Goal: Use online tool/utility: Utilize a website feature to perform a specific function

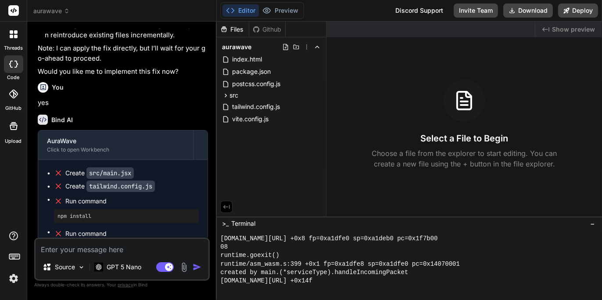
scroll to position [2024, 0]
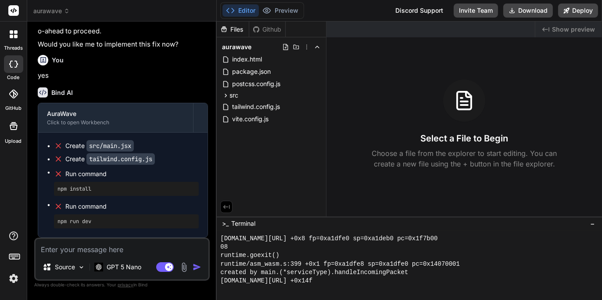
click at [118, 252] on textarea at bounding box center [122, 247] width 173 height 16
click at [108, 267] on p "GPT 5 Nano" at bounding box center [124, 267] width 35 height 9
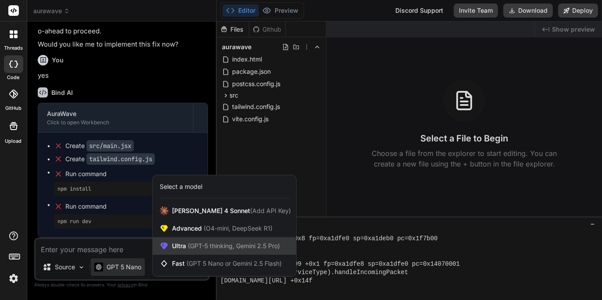
click at [210, 247] on span "(GPT-5 thinking, Gemini 2.5 Pro)" at bounding box center [233, 245] width 94 height 7
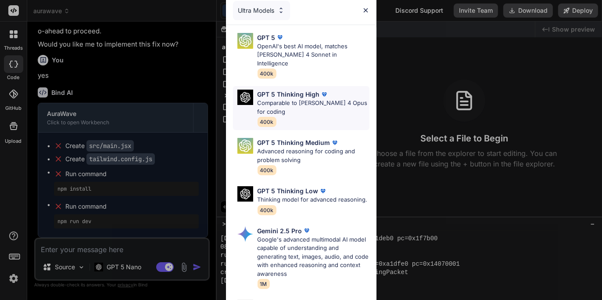
click at [320, 103] on p "Comparable to [PERSON_NAME] 4 Opus for coding" at bounding box center [314, 107] width 112 height 17
type textarea "x"
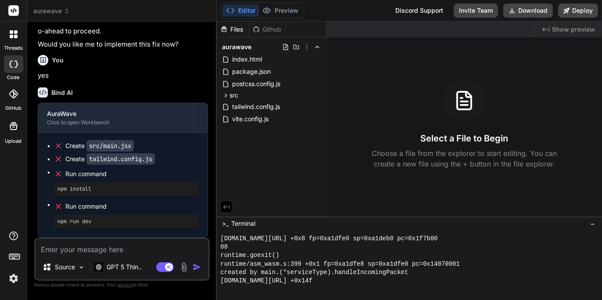
click at [119, 250] on textarea at bounding box center [122, 247] width 173 height 16
type textarea "f"
type textarea "x"
type textarea "fi"
type textarea "x"
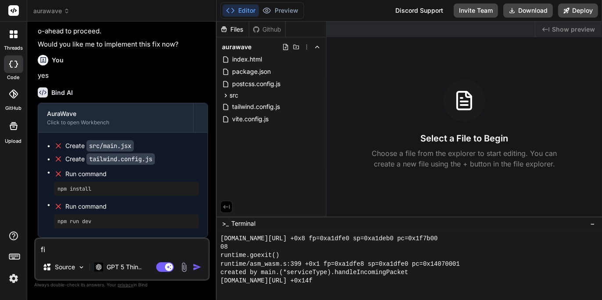
type textarea "fix"
type textarea "x"
type textarea "fi"
type textarea "x"
type textarea "f"
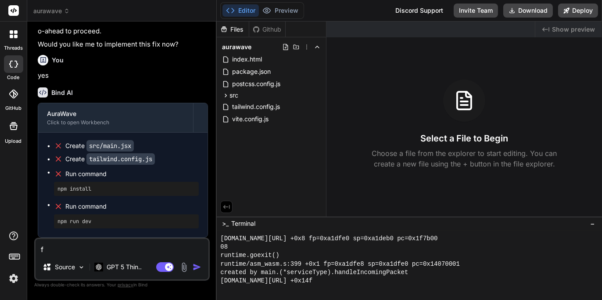
type textarea "x"
type textarea "r"
type textarea "x"
type textarea "re"
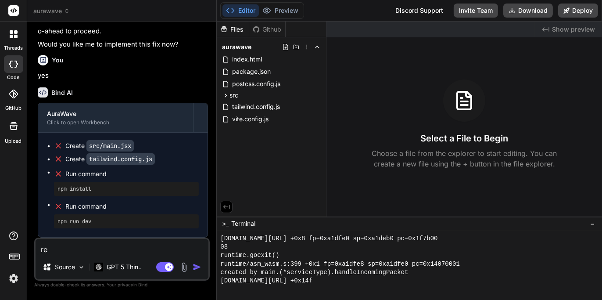
type textarea "x"
type textarea "reb"
type textarea "x"
type textarea "rebu"
type textarea "x"
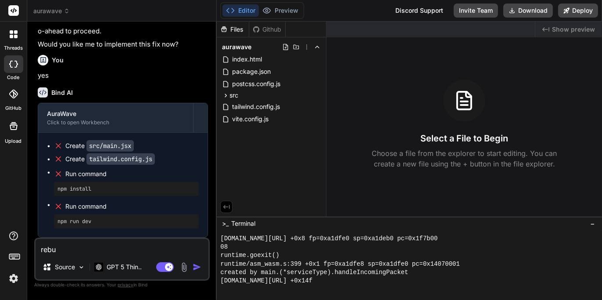
type textarea "rebui"
type textarea "x"
type textarea "rebuil"
type textarea "x"
type textarea "rebuild"
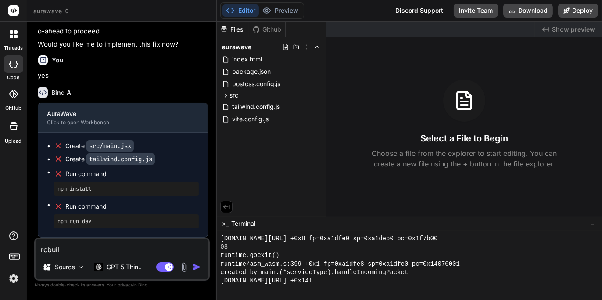
type textarea "x"
type textarea "rebuild"
type textarea "x"
type textarea "rebuild a"
type textarea "x"
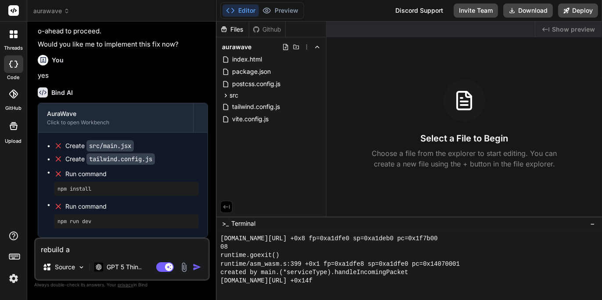
type textarea "rebuild aN"
type textarea "x"
type textarea "rebuild aND"
type textarea "x"
type textarea "rebuild aND"
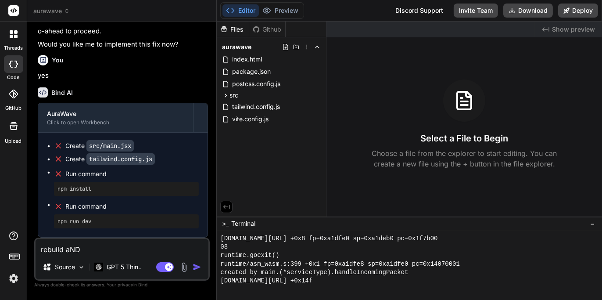
type textarea "x"
type textarea "rebuild aND F"
type textarea "x"
type textarea "rebuild aND"
type textarea "x"
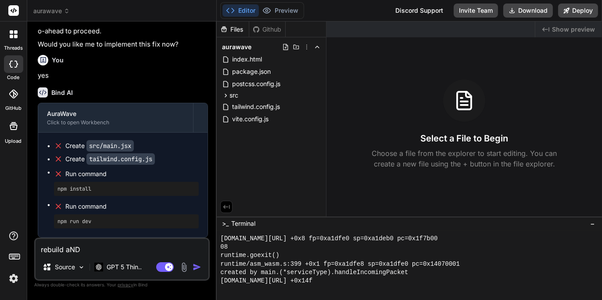
type textarea "rebuild aND"
type textarea "x"
type textarea "rebuild aN"
type textarea "x"
type textarea "rebuild a"
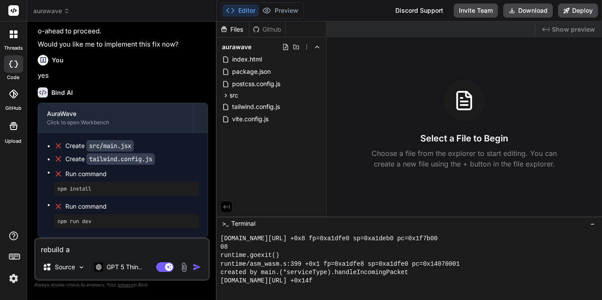
type textarea "x"
type textarea "rebuild aN"
type textarea "x"
type textarea "rebuild a"
type textarea "x"
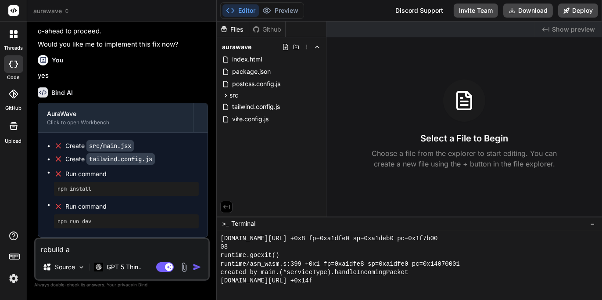
type textarea "rebuild an"
type textarea "x"
type textarea "rebuild and"
type textarea "x"
type textarea "rebuild and"
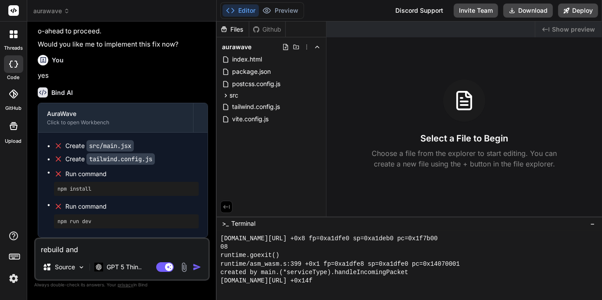
type textarea "x"
type textarea "rebuild and f"
type textarea "x"
type textarea "rebuild and fi"
type textarea "x"
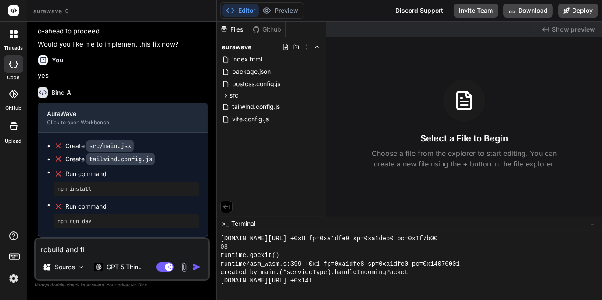
type textarea "rebuild and fix"
type textarea "x"
type textarea "rebuild and fix"
type textarea "x"
type textarea "rebuild and fix p"
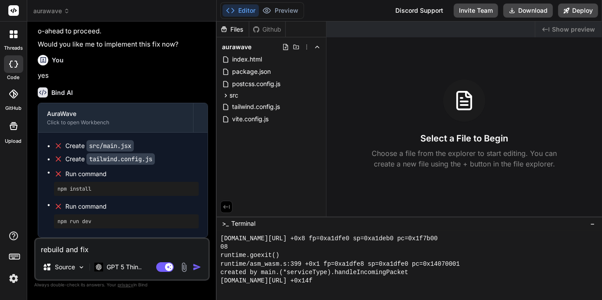
type textarea "x"
type textarea "rebuild and fix pl"
type textarea "x"
type textarea "rebuild and fix ple"
type textarea "x"
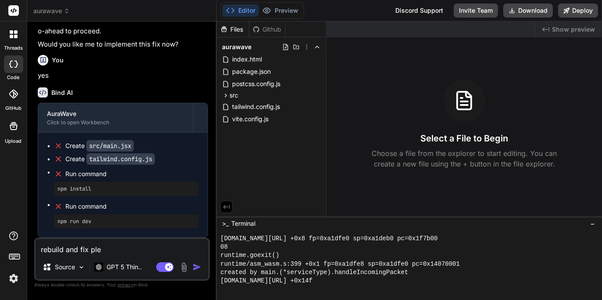
type textarea "rebuild and fix plea"
type textarea "x"
type textarea "rebuild and fix pleas"
type textarea "x"
type textarea "rebuild and fix please"
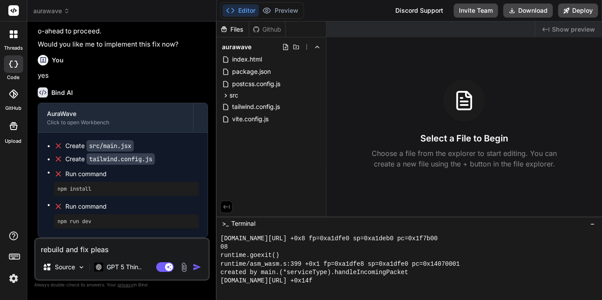
type textarea "x"
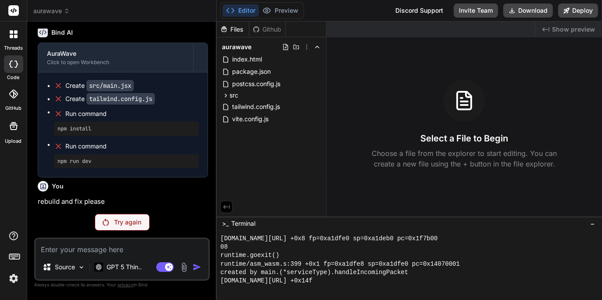
scroll to position [2076, 0]
click at [132, 222] on p "Try again" at bounding box center [127, 222] width 27 height 9
click at [132, 269] on p "GPT 5 Thin.." at bounding box center [124, 267] width 35 height 9
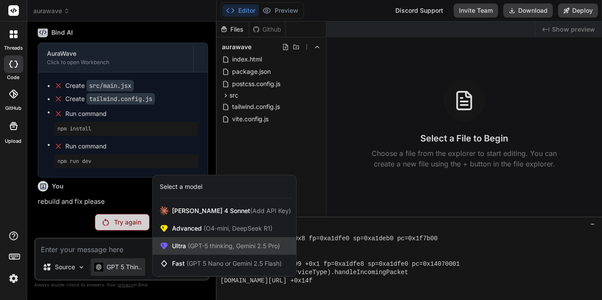
click at [178, 248] on span "Ultra (GPT-5 thinking, Gemini 2.5 Pro)" at bounding box center [226, 245] width 108 height 9
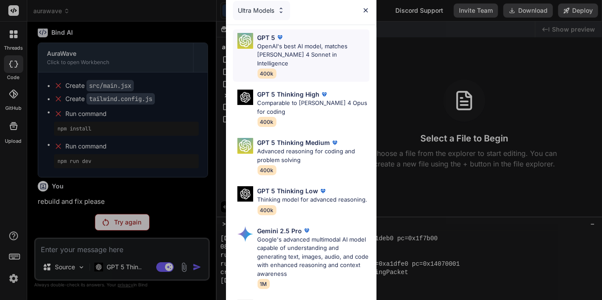
click at [308, 48] on p "OpenAI's best AI model, matches [PERSON_NAME] 4 Sonnet in Intelligence" at bounding box center [314, 55] width 112 height 26
type textarea "x"
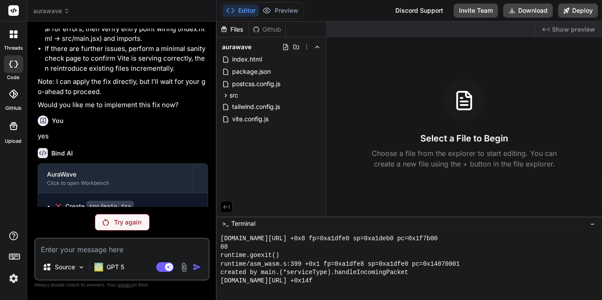
scroll to position [2083, 0]
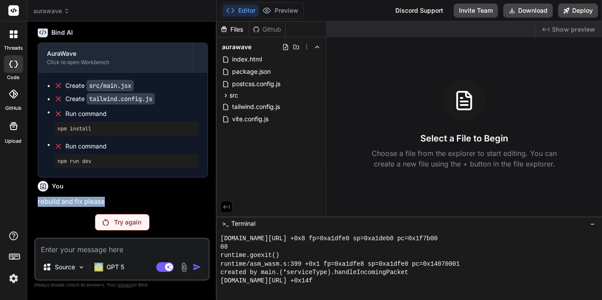
drag, startPoint x: 112, startPoint y: 201, endPoint x: 27, endPoint y: 198, distance: 84.4
click at [27, 201] on div "Bind AI Web Search Created with Pixso. Code Generator You yes Bind AI Certainly…" at bounding box center [122, 161] width 190 height 278
copy p "rebuild and fix please"
click at [85, 248] on textarea at bounding box center [122, 247] width 173 height 16
paste textarea "rebuild and fix please"
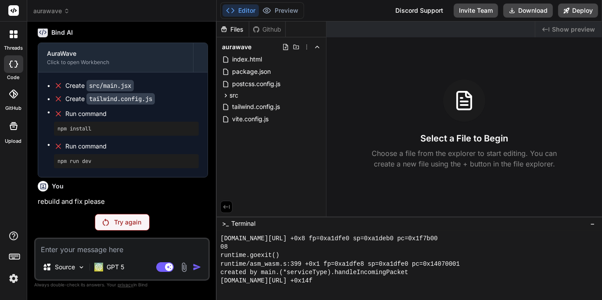
type textarea "rebuild and fix please"
type textarea "x"
type textarea "rebuild and fix please"
click at [130, 220] on p "Try again" at bounding box center [127, 222] width 27 height 9
click at [124, 266] on p "GPT 5" at bounding box center [116, 267] width 18 height 9
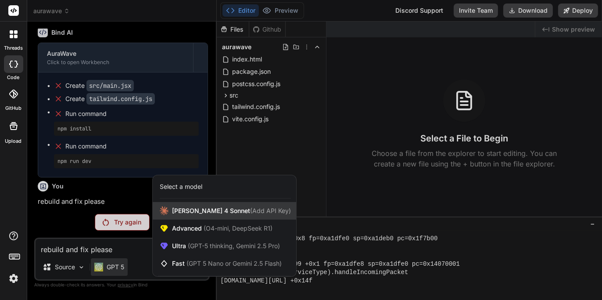
click at [208, 214] on span "[PERSON_NAME] 4 Sonnet (Add API Key)" at bounding box center [231, 210] width 119 height 9
type textarea "x"
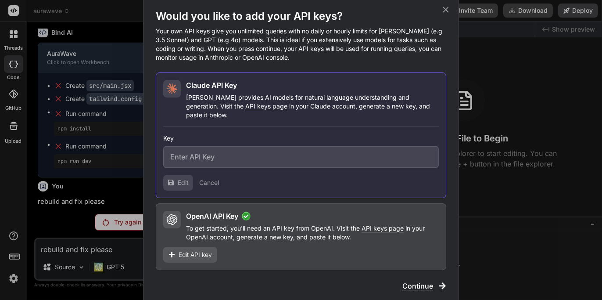
type input "sk-ant-api03-gPqzwh09cvrk_noukCg-DXgiM2PGr932VpuEj6u2giXi2V5PNcHh_KiSUMR-nRF8Eh…"
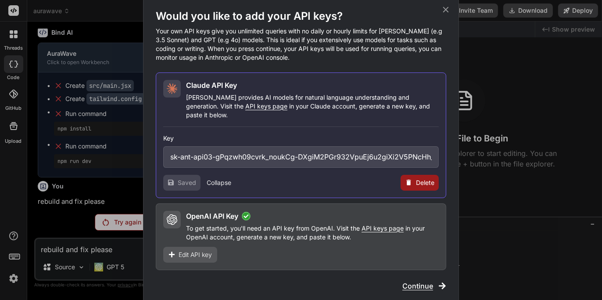
click at [245, 110] on span "API keys page" at bounding box center [266, 105] width 42 height 7
click at [423, 281] on span "Continue" at bounding box center [418, 286] width 31 height 11
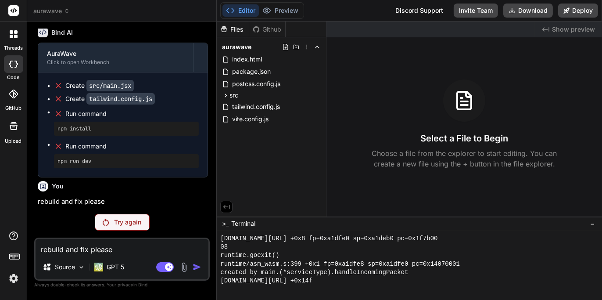
click at [12, 277] on img at bounding box center [13, 278] width 15 height 15
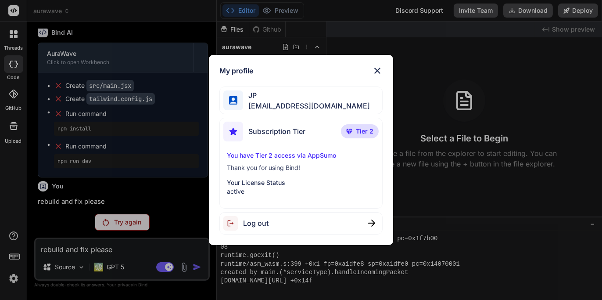
click at [381, 72] on img at bounding box center [377, 70] width 11 height 11
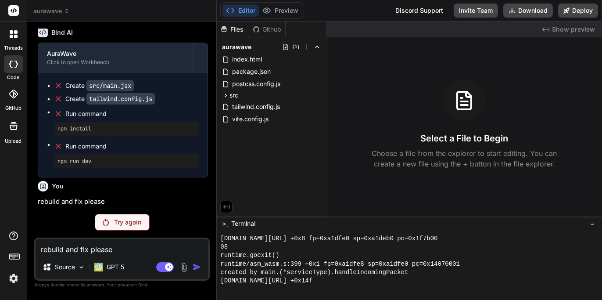
click at [15, 32] on icon at bounding box center [16, 32] width 4 height 4
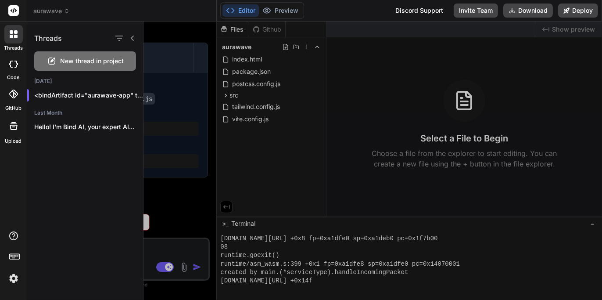
click at [15, 12] on rect at bounding box center [13, 10] width 11 height 11
click at [54, 10] on span "aurawave" at bounding box center [51, 11] width 36 height 9
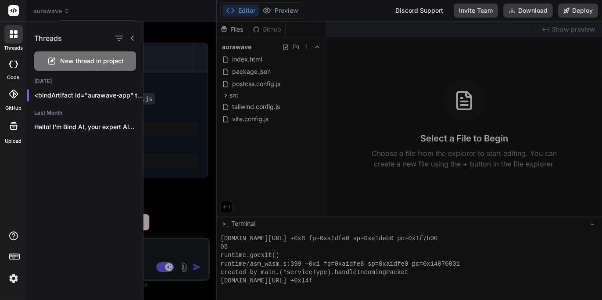
click at [55, 16] on div at bounding box center [301, 150] width 602 height 300
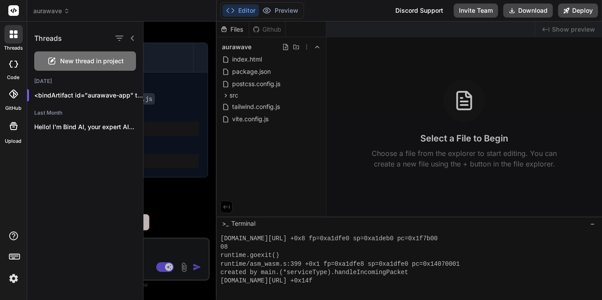
click at [57, 13] on span "aurawave" at bounding box center [51, 11] width 36 height 9
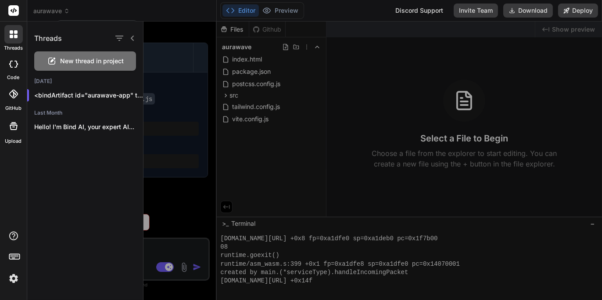
click at [196, 222] on div at bounding box center [373, 161] width 459 height 278
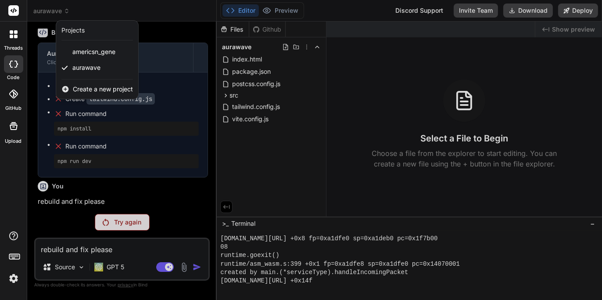
click at [11, 275] on img at bounding box center [13, 278] width 15 height 15
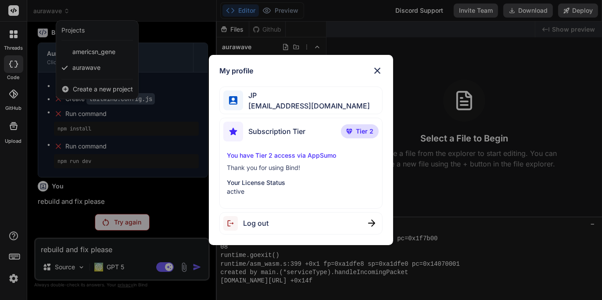
click at [14, 274] on div "My profile JP [EMAIL_ADDRESS][DOMAIN_NAME] Subscription Tier Tier 2 You have Ti…" at bounding box center [301, 150] width 602 height 300
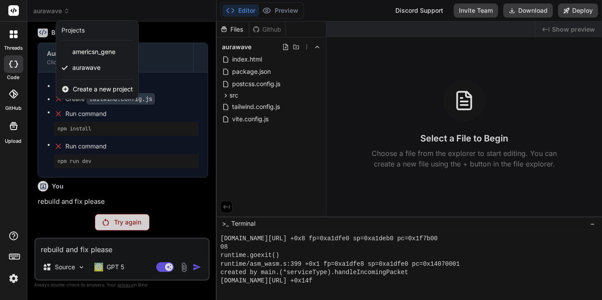
click at [15, 253] on icon at bounding box center [14, 256] width 12 height 12
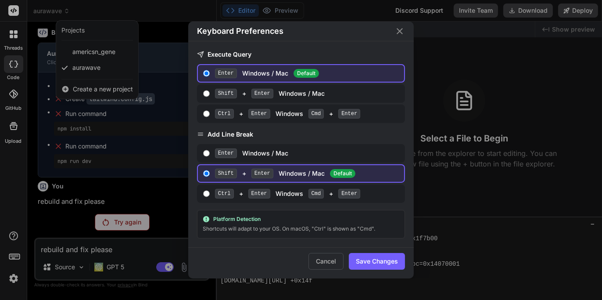
click at [15, 253] on div "Keyboard Preferences Execute Query Enter Windows / Mac Default Shift + Enter Wi…" at bounding box center [301, 150] width 602 height 300
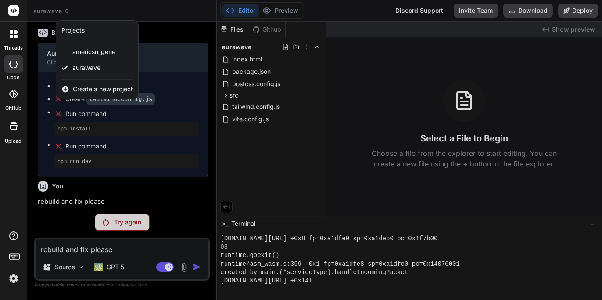
click at [9, 128] on icon at bounding box center [13, 126] width 11 height 11
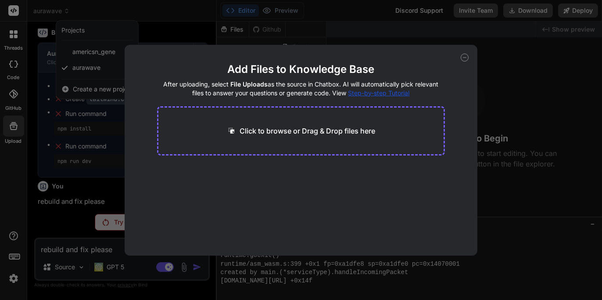
click at [468, 58] on icon at bounding box center [465, 58] width 8 height 8
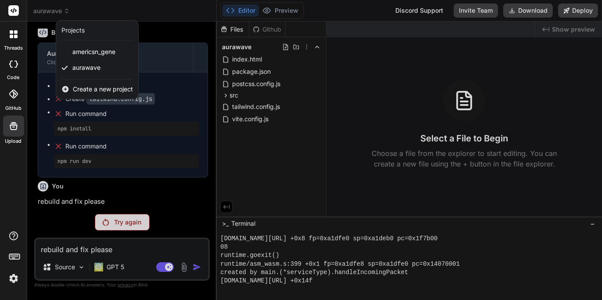
click at [11, 93] on icon at bounding box center [13, 94] width 9 height 9
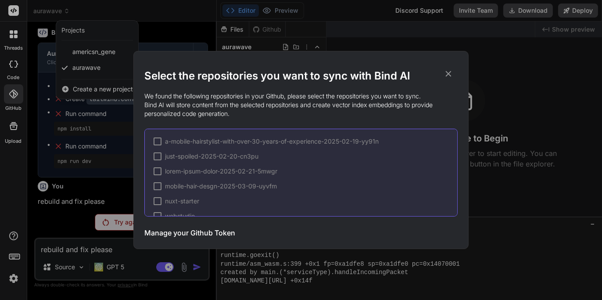
click at [447, 71] on icon at bounding box center [449, 74] width 6 height 6
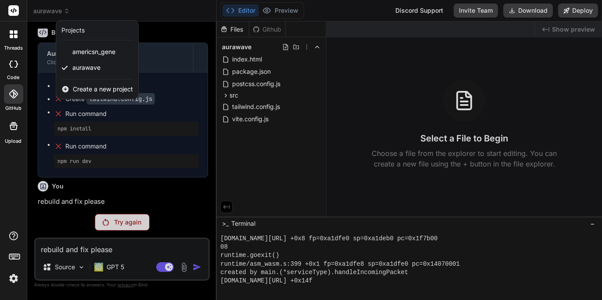
click at [4, 70] on div at bounding box center [13, 64] width 19 height 18
click at [11, 42] on div at bounding box center [13, 34] width 18 height 18
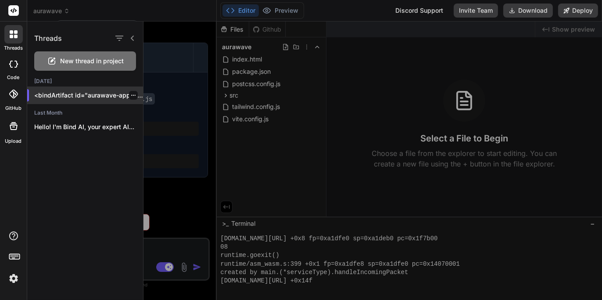
click at [105, 95] on p "<bindArtifact id="aurawave-app" title="A..." at bounding box center [88, 95] width 109 height 9
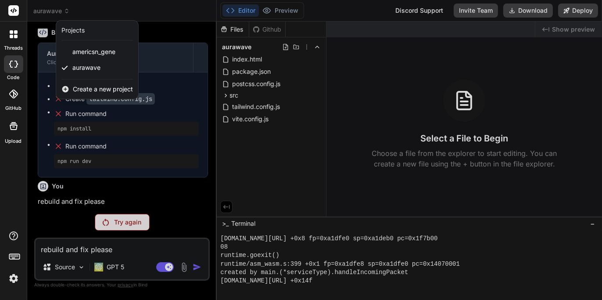
click at [179, 197] on div at bounding box center [301, 150] width 602 height 300
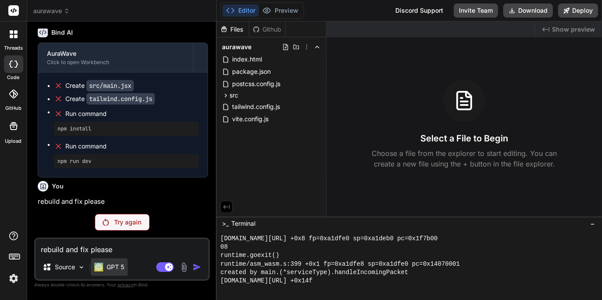
click at [119, 270] on p "GPT 5" at bounding box center [116, 267] width 18 height 9
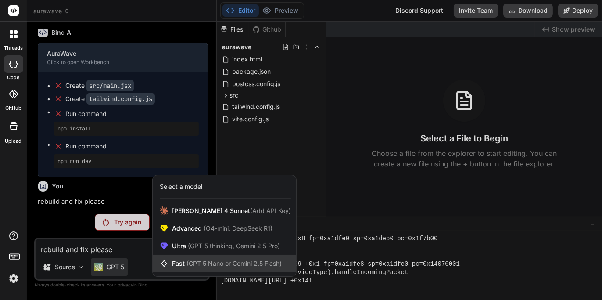
click at [212, 270] on div "Fast (GPT 5 Nano or Gemini 2.5 Flash)" at bounding box center [225, 264] width 144 height 18
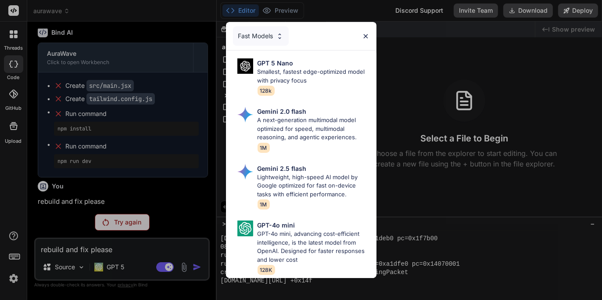
click at [281, 136] on p "A next-generation multimodal model optimized for speed, multimodal reasoning, a…" at bounding box center [314, 129] width 112 height 26
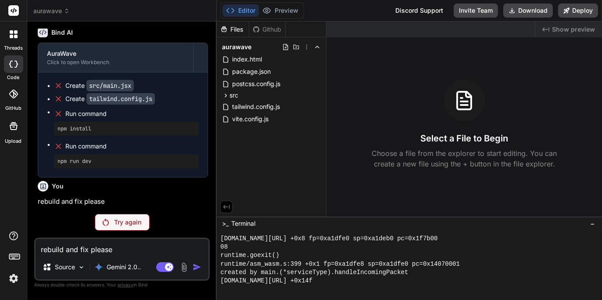
click at [132, 228] on div "Try again" at bounding box center [122, 222] width 55 height 17
click at [132, 270] on p "Gemini 2.0.." at bounding box center [124, 267] width 34 height 9
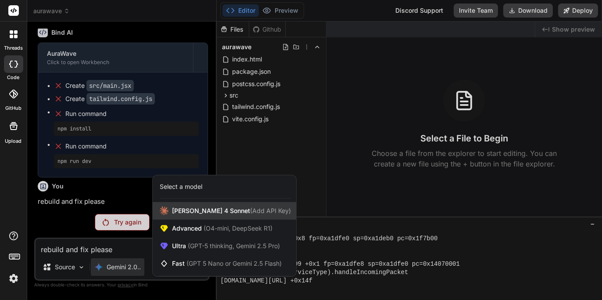
click at [216, 212] on span "[PERSON_NAME] 4 Sonnet (Add API Key)" at bounding box center [231, 210] width 119 height 9
type textarea "x"
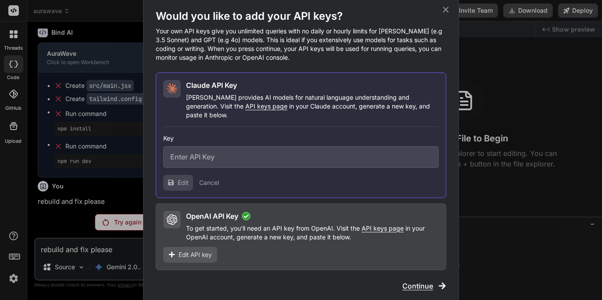
type input "sk-ant-api03-gPqzwh09cvrk_noukCg-DXgiM2PGr932VpuEj6u2giXi2V5PNcHh_KiSUMR-nRF8Eh…"
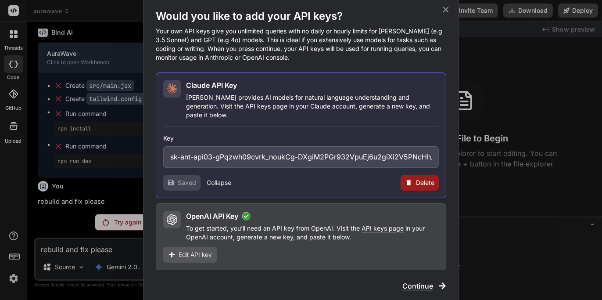
drag, startPoint x: 189, startPoint y: 178, endPoint x: 238, endPoint y: 170, distance: 49.4
click at [191, 178] on span "Saved" at bounding box center [187, 182] width 18 height 9
click at [343, 178] on div "Saved Collapse Delete" at bounding box center [301, 183] width 276 height 16
drag, startPoint x: 321, startPoint y: 151, endPoint x: 271, endPoint y: 174, distance: 55.2
click at [271, 175] on div "Saved Collapse Delete" at bounding box center [301, 183] width 276 height 16
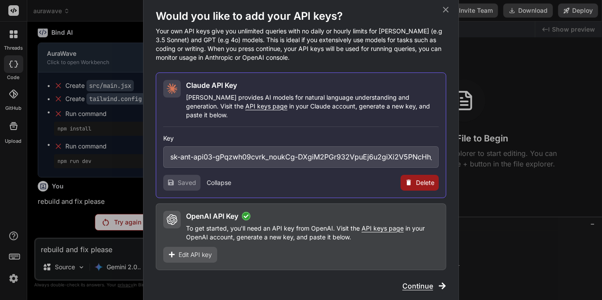
click at [417, 281] on span "Continue" at bounding box center [418, 286] width 31 height 11
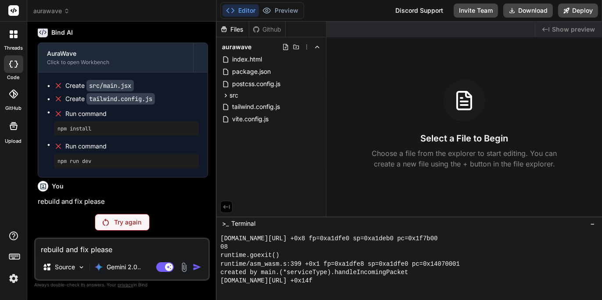
click at [14, 63] on icon at bounding box center [13, 64] width 9 height 7
click at [14, 39] on div at bounding box center [13, 34] width 18 height 18
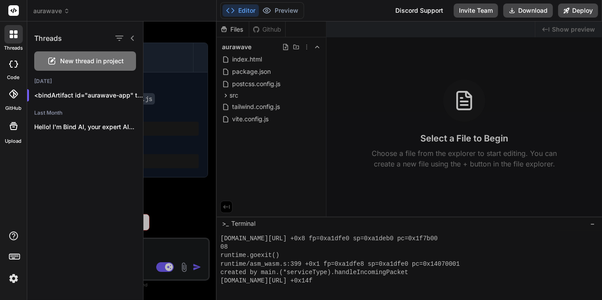
click at [9, 40] on div at bounding box center [13, 34] width 18 height 18
click at [11, 12] on rect at bounding box center [13, 10] width 11 height 11
click at [16, 61] on icon at bounding box center [13, 64] width 9 height 7
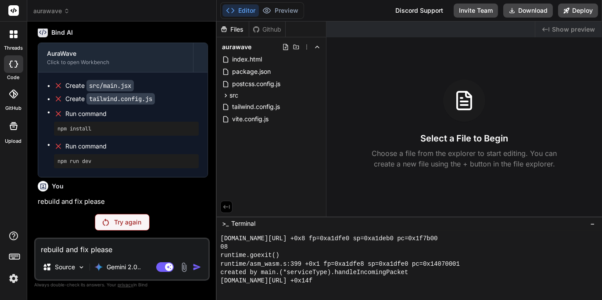
click at [270, 28] on div "Github" at bounding box center [267, 29] width 36 height 9
click at [569, 32] on span "Show preview" at bounding box center [573, 29] width 43 height 9
click at [53, 11] on span "aurawave" at bounding box center [51, 11] width 36 height 9
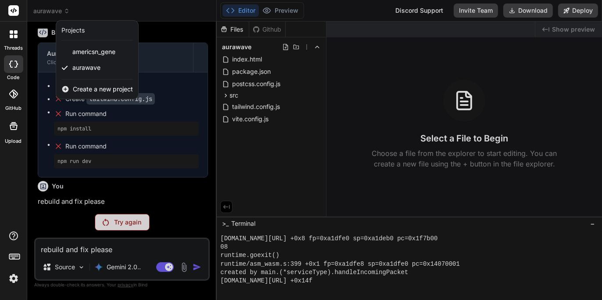
click at [177, 39] on div at bounding box center [301, 150] width 602 height 300
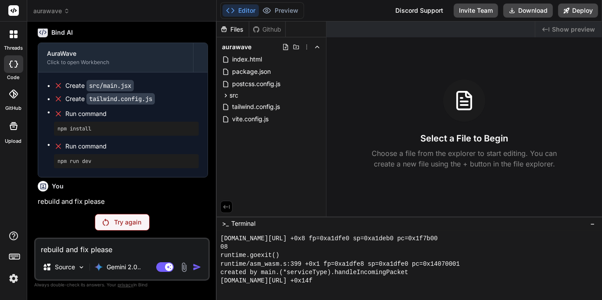
click at [135, 223] on p "Try again" at bounding box center [127, 222] width 27 height 9
click at [13, 125] on icon at bounding box center [14, 126] width 8 height 8
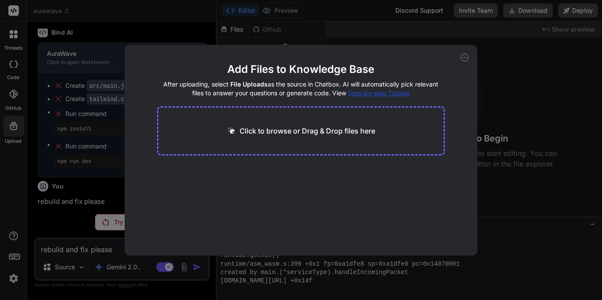
click at [466, 59] on icon at bounding box center [465, 58] width 8 height 8
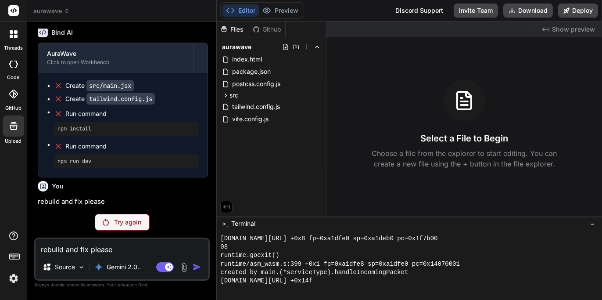
click at [18, 69] on div at bounding box center [13, 64] width 19 height 18
type textarea "x"
